Goal: Transaction & Acquisition: Download file/media

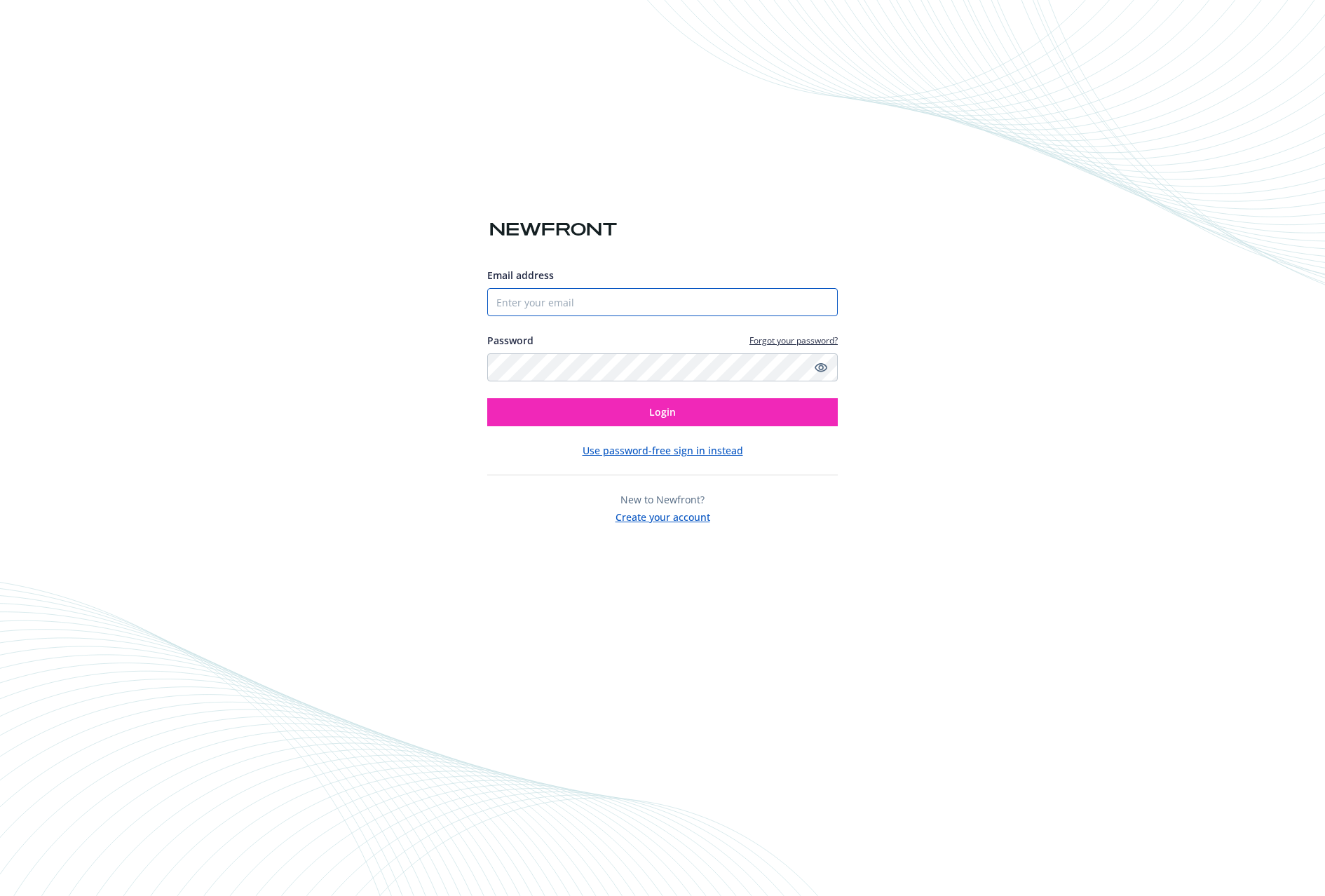
click at [527, 299] on input "Email address" at bounding box center [662, 302] width 351 height 28
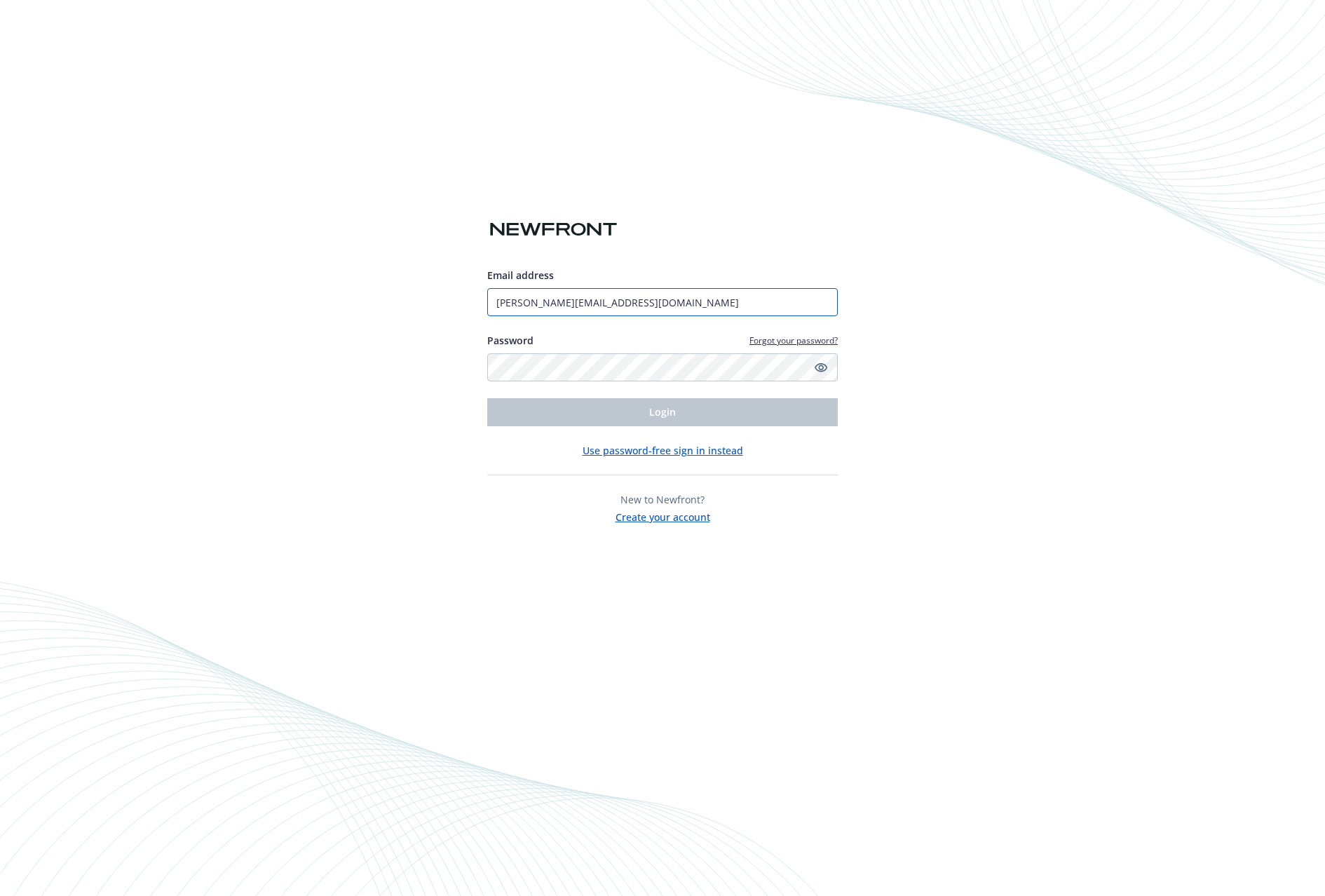
type input "[PERSON_NAME][EMAIL_ADDRESS][DOMAIN_NAME]"
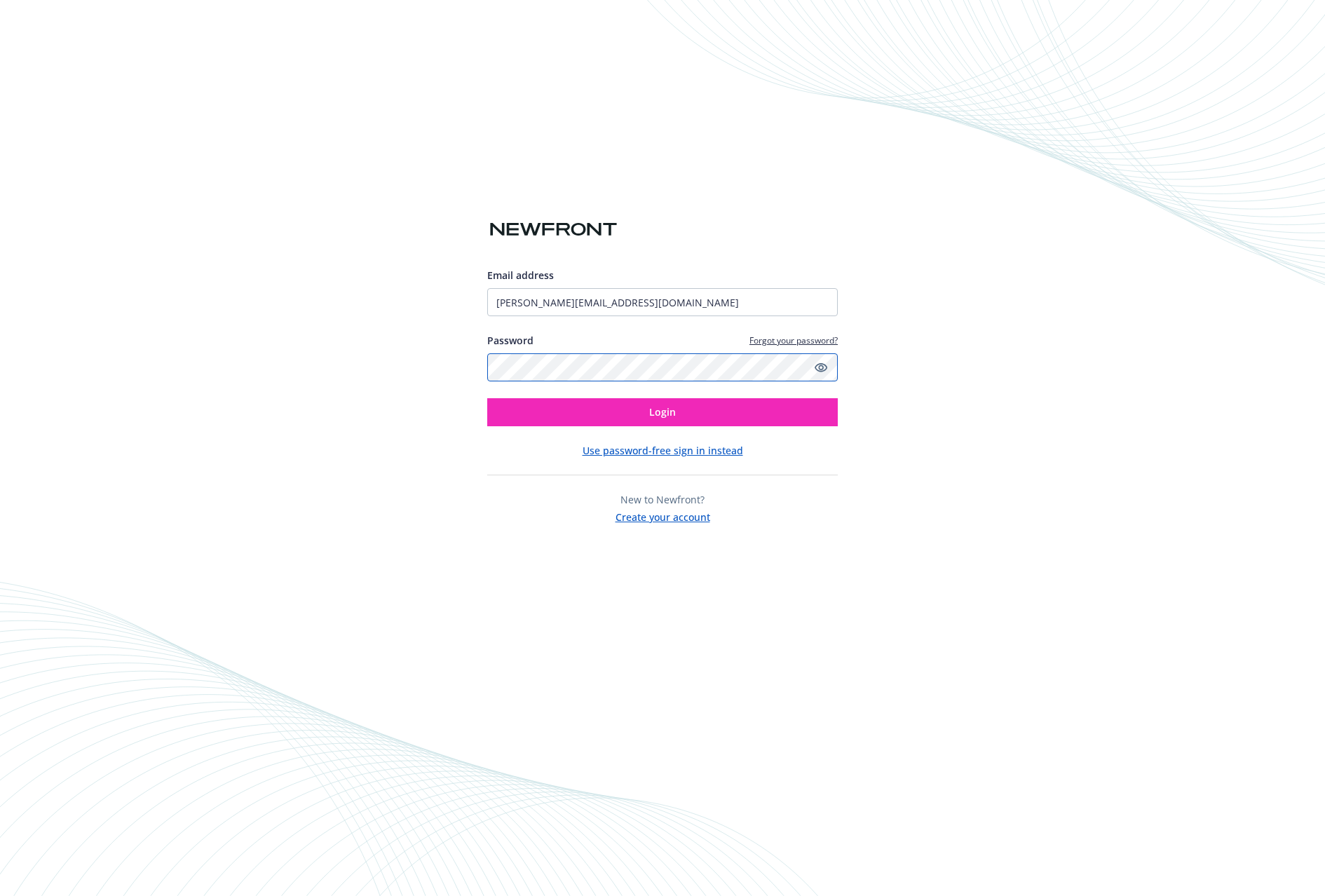
click at [488, 398] on button "Login" at bounding box center [662, 412] width 351 height 28
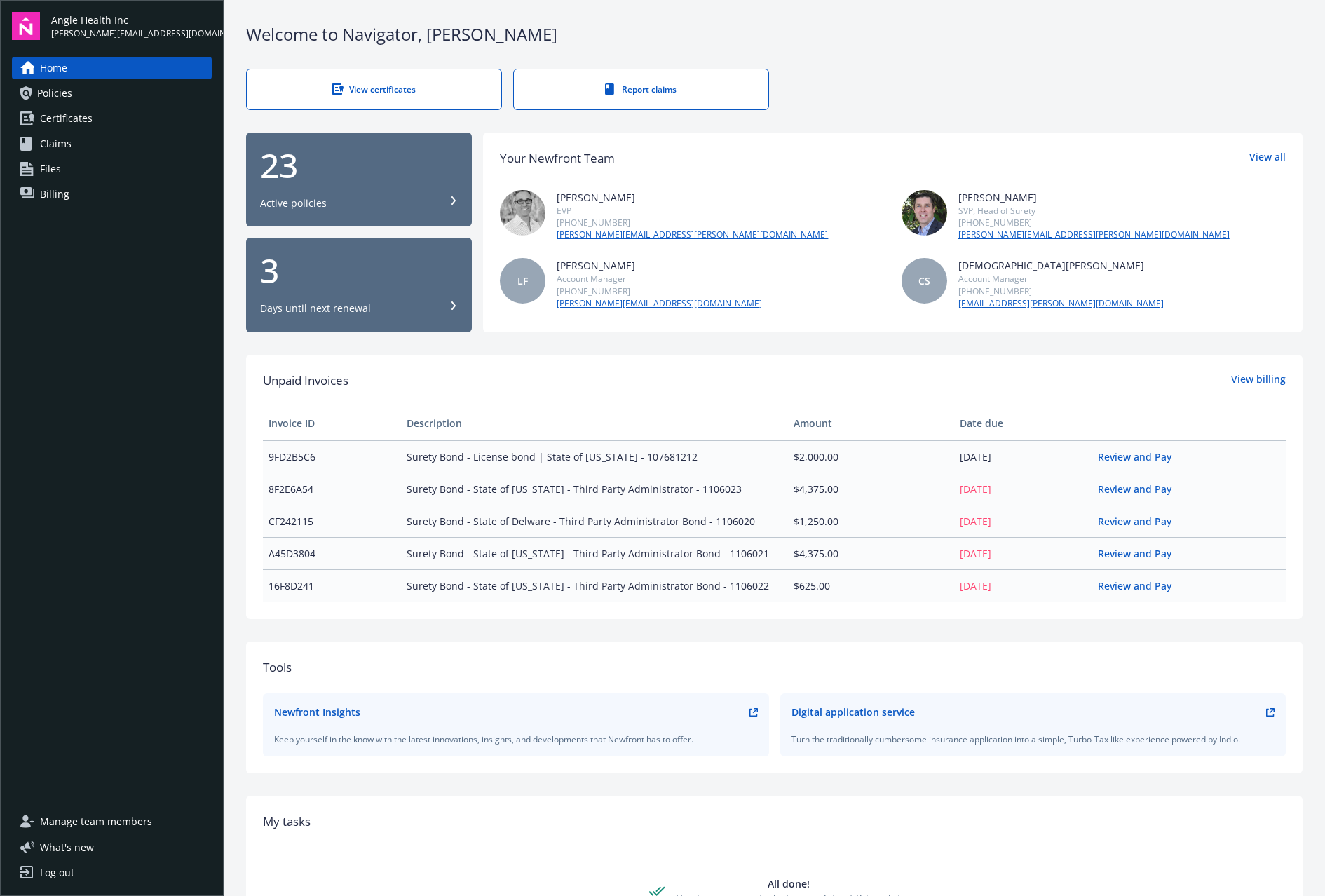
click at [82, 91] on link "Policies" at bounding box center [112, 92] width 200 height 22
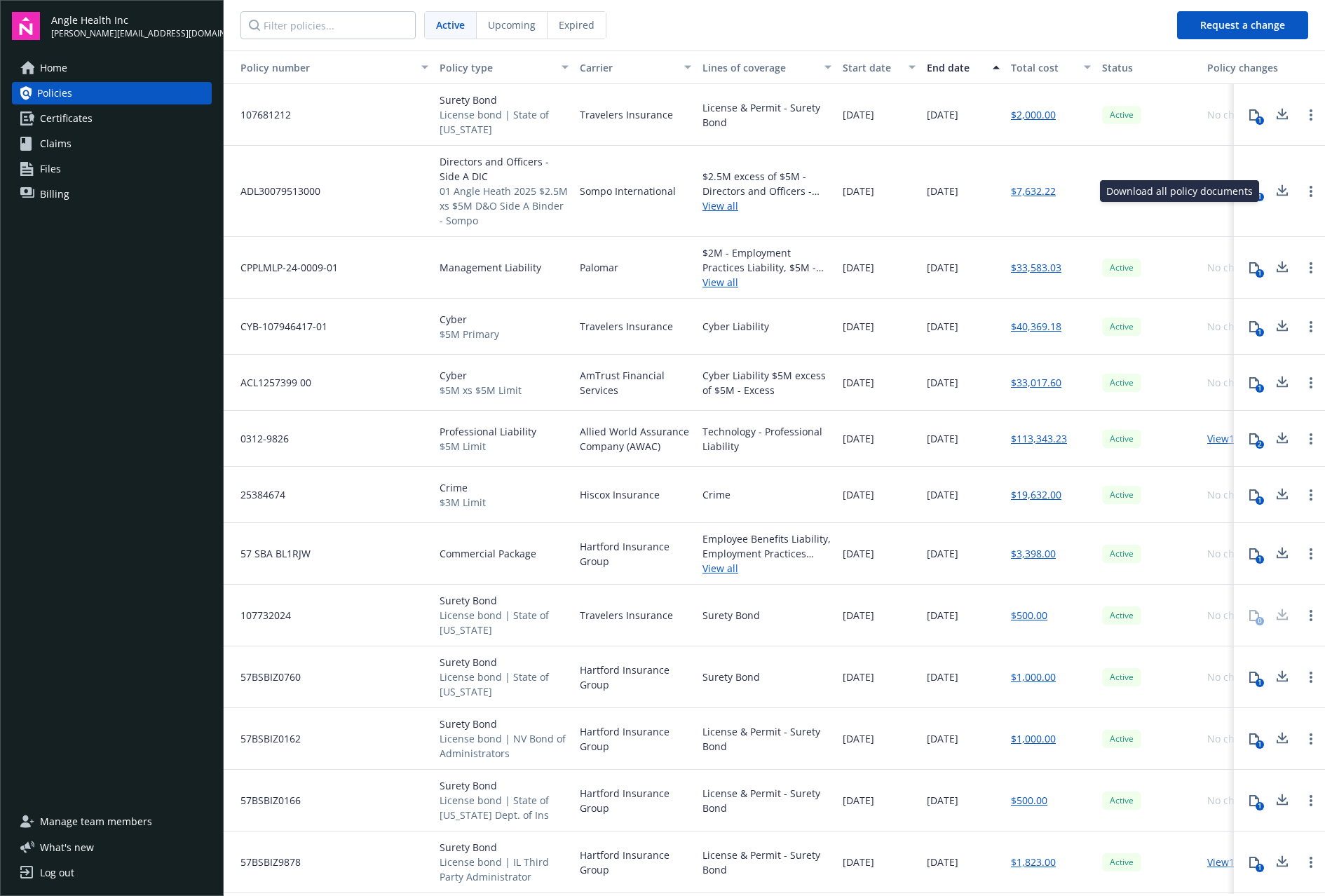
click at [1278, 190] on icon at bounding box center [1282, 191] width 17 height 18
click at [1274, 269] on icon at bounding box center [1282, 267] width 17 height 18
click at [1278, 326] on icon at bounding box center [1283, 323] width 9 height 8
click at [1278, 381] on icon at bounding box center [1283, 380] width 9 height 8
click at [1274, 439] on icon at bounding box center [1282, 438] width 17 height 18
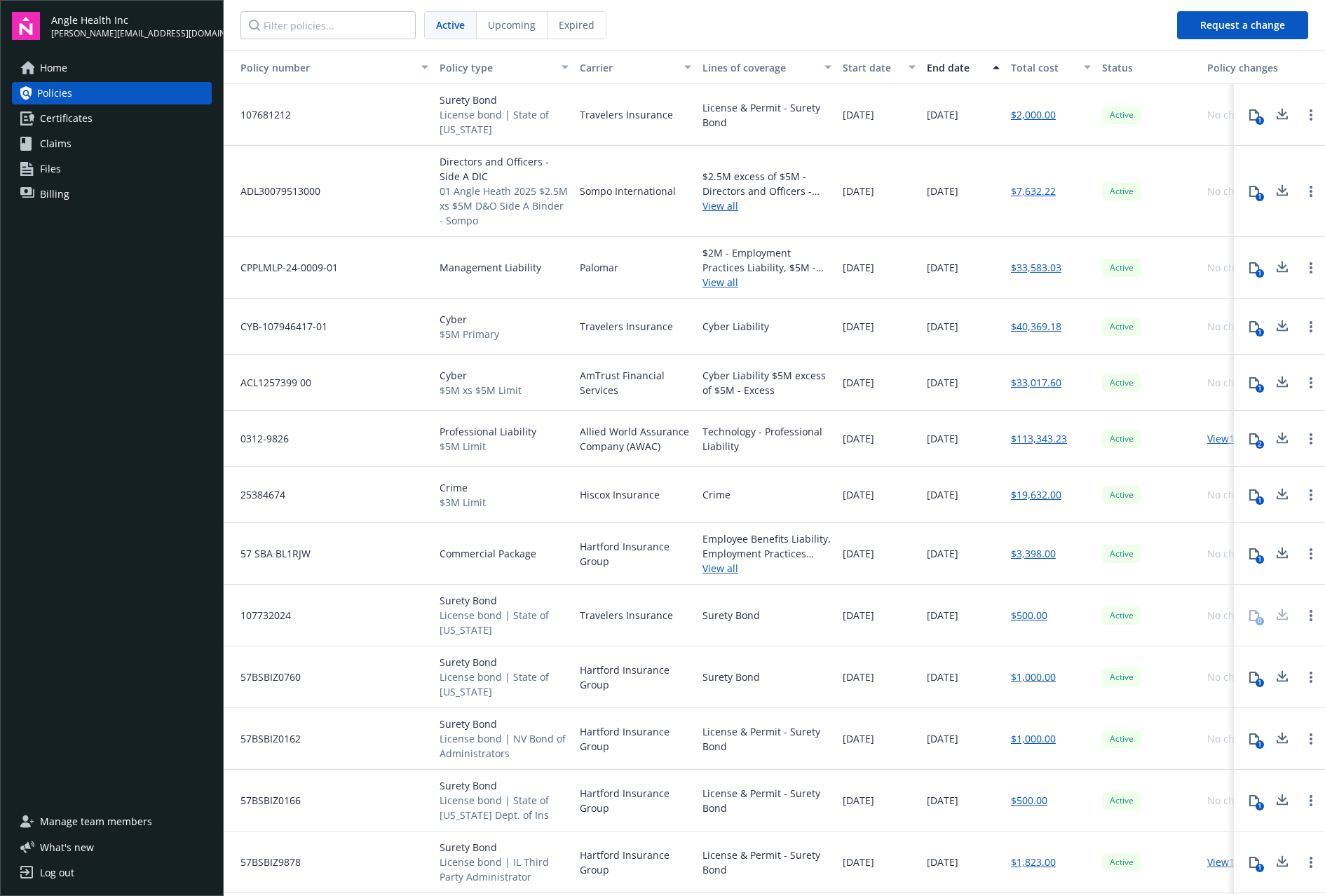
click at [1274, 500] on icon at bounding box center [1282, 494] width 17 height 18
click at [1278, 553] on icon at bounding box center [1283, 551] width 9 height 8
